Goal: Download file/media

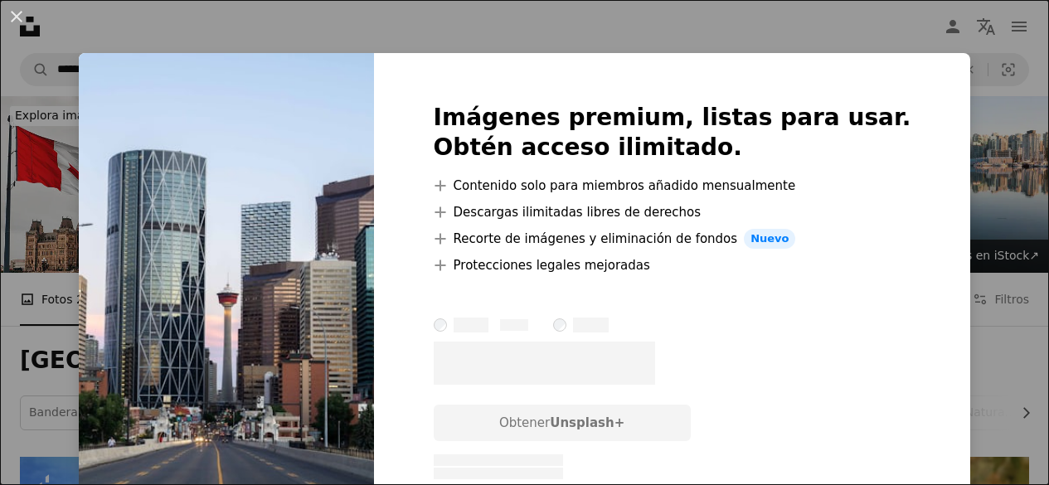
scroll to position [1829, 0]
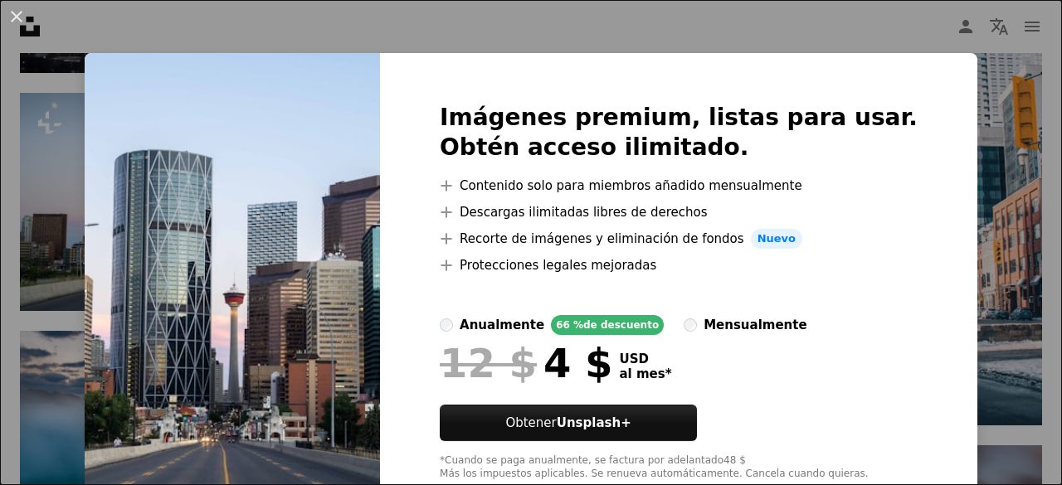
click at [898, 34] on div "An X shape Imágenes premium, listas para usar. Obtén acceso ilimitado. A plus s…" at bounding box center [531, 242] width 1062 height 485
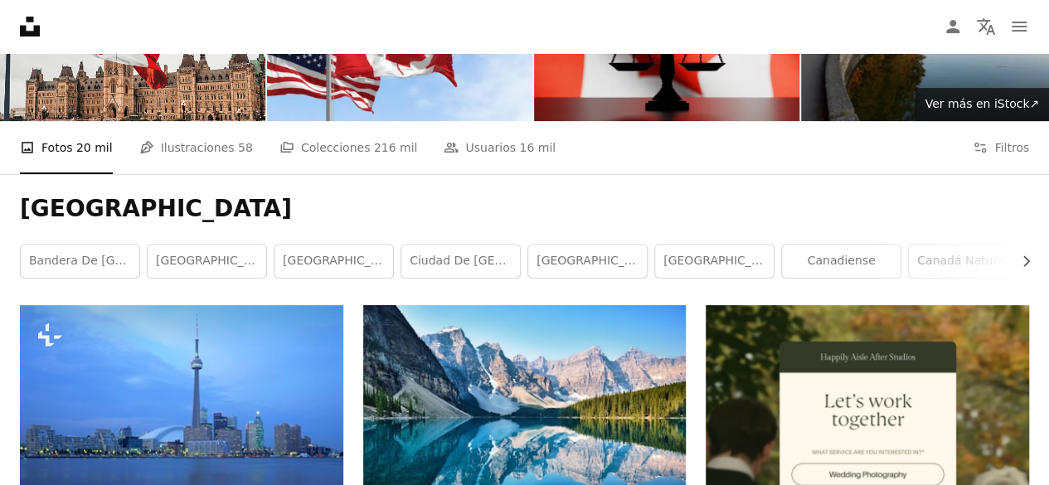
scroll to position [166, 0]
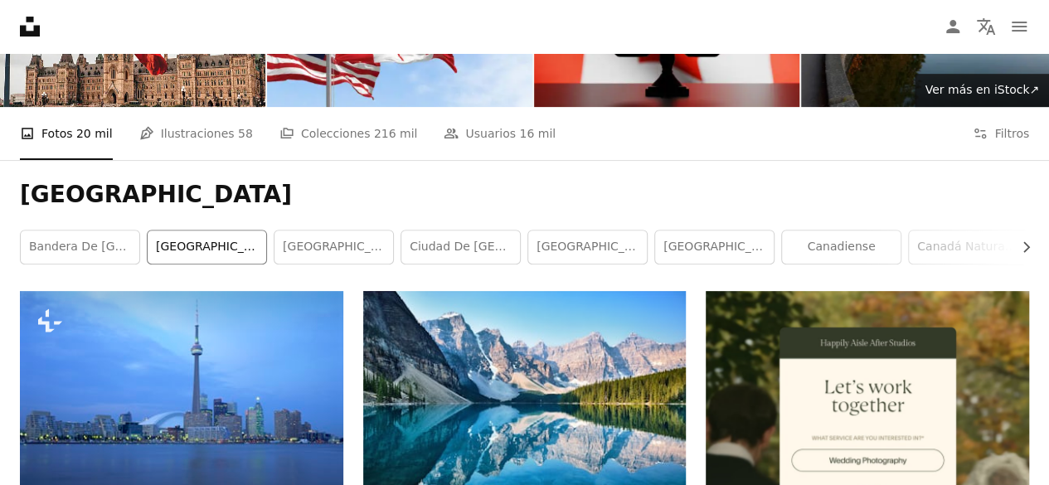
click at [195, 234] on link "[GEOGRAPHIC_DATA]" at bounding box center [207, 247] width 119 height 33
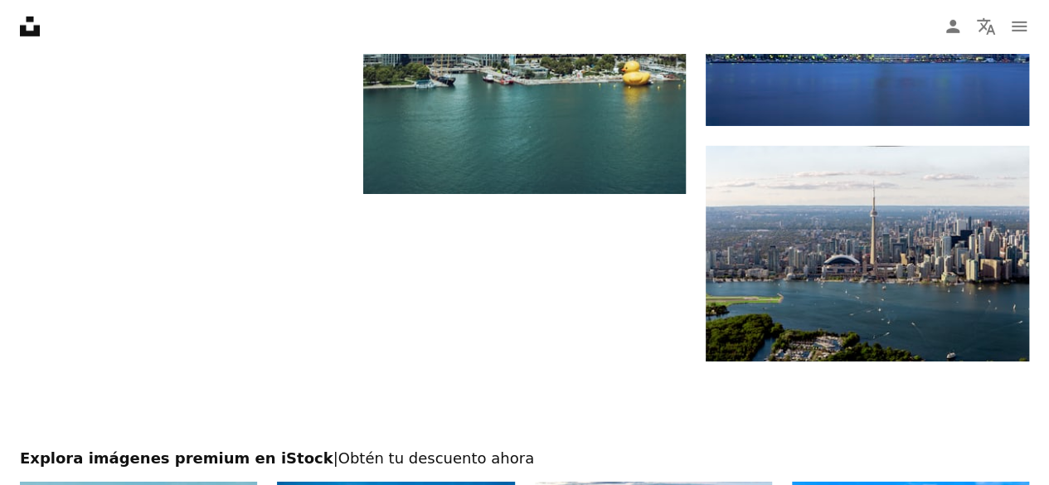
scroll to position [2986, 0]
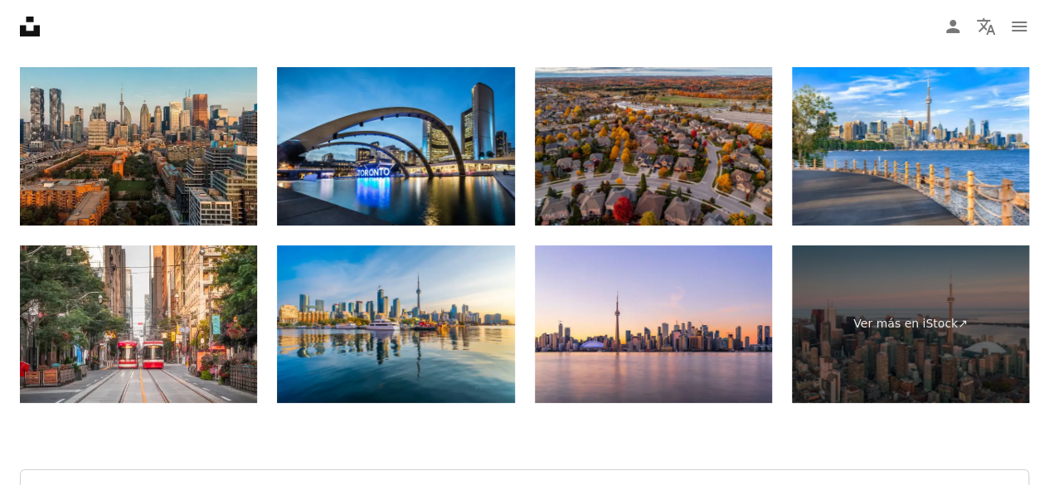
click at [666, 165] on img at bounding box center [653, 146] width 237 height 158
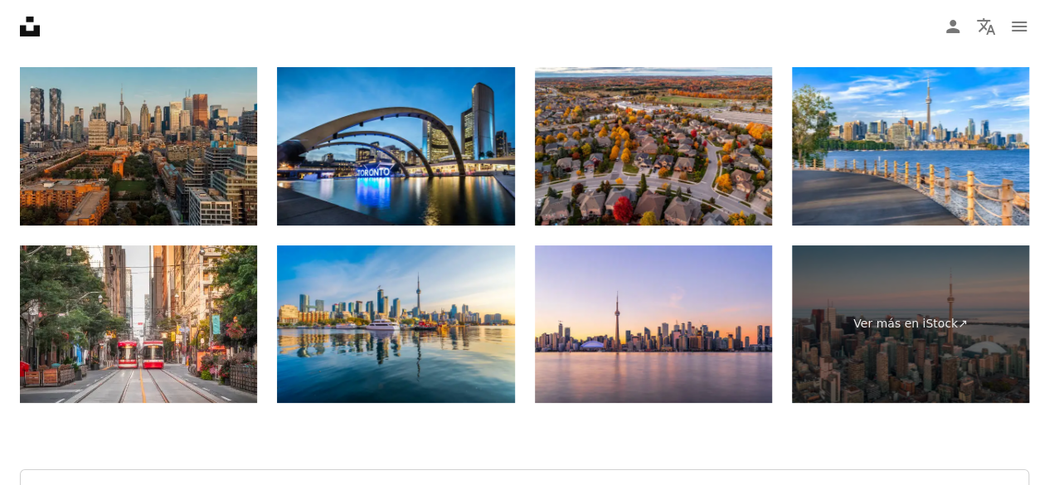
click at [158, 128] on img at bounding box center [138, 146] width 237 height 158
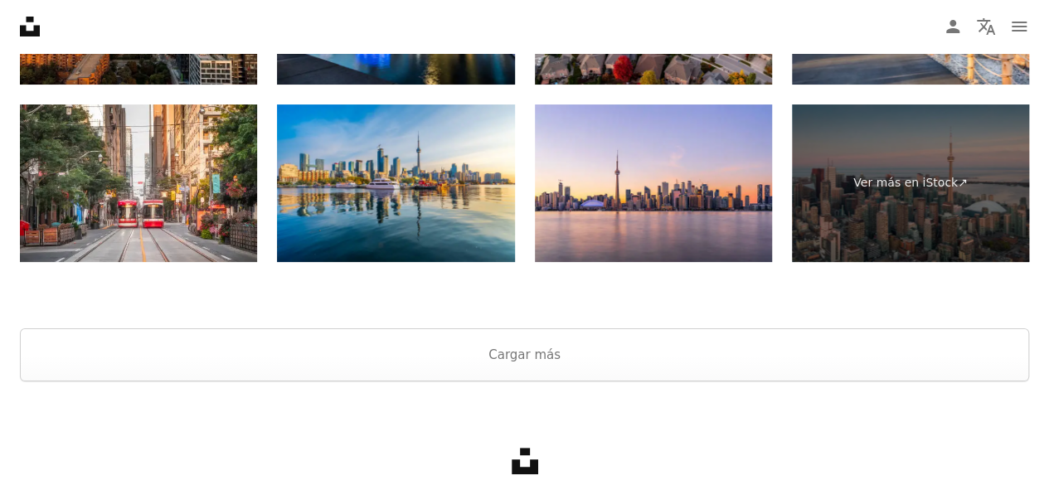
scroll to position [3212, 0]
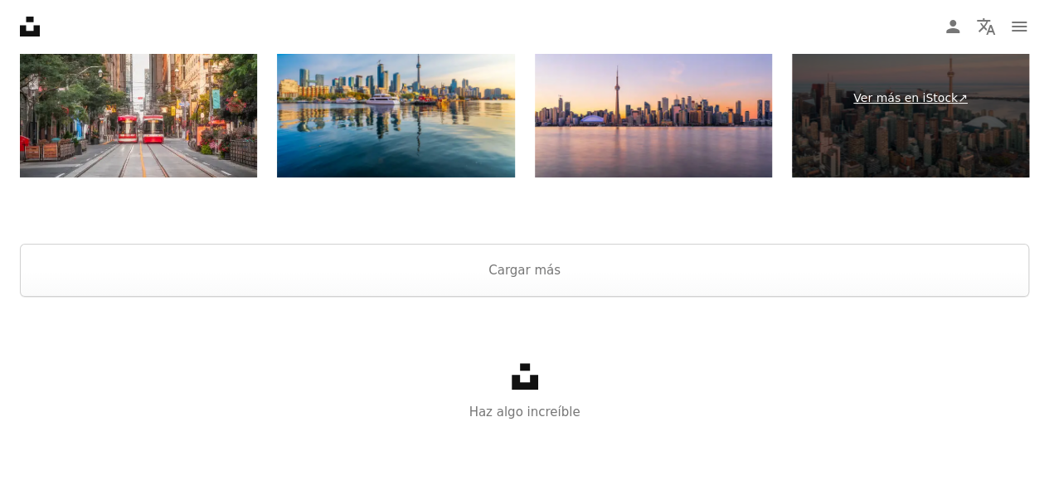
click at [964, 105] on link "Ver más en iStock ↗" at bounding box center [910, 99] width 237 height 158
